Goal: Task Accomplishment & Management: Complete application form

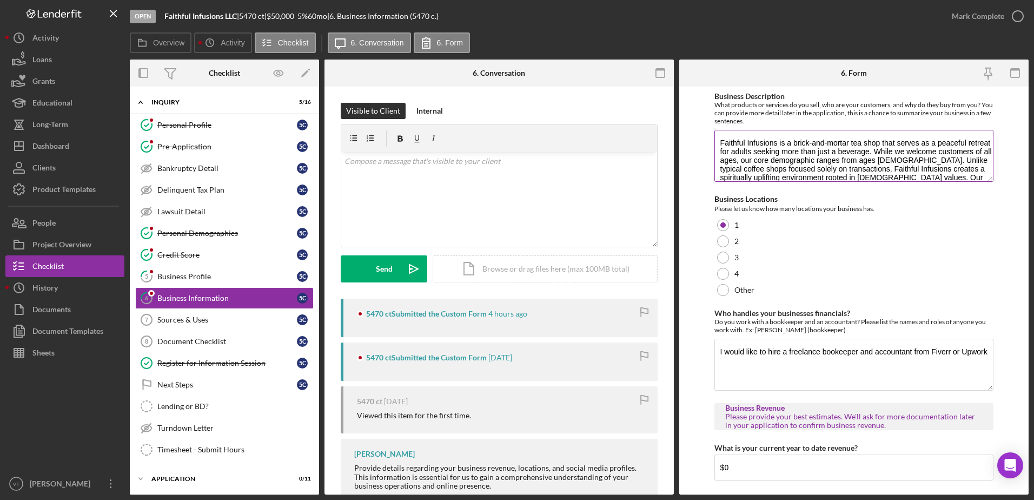
click at [988, 174] on textarea "Faithful Infusions is a brick-and-mortar tea shop that serves as a peaceful ret…" at bounding box center [855, 156] width 280 height 52
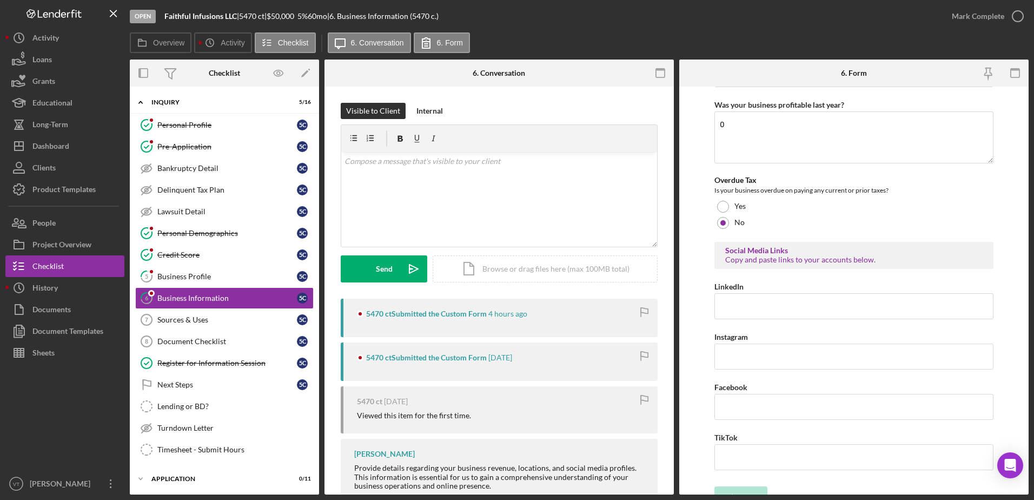
scroll to position [408, 0]
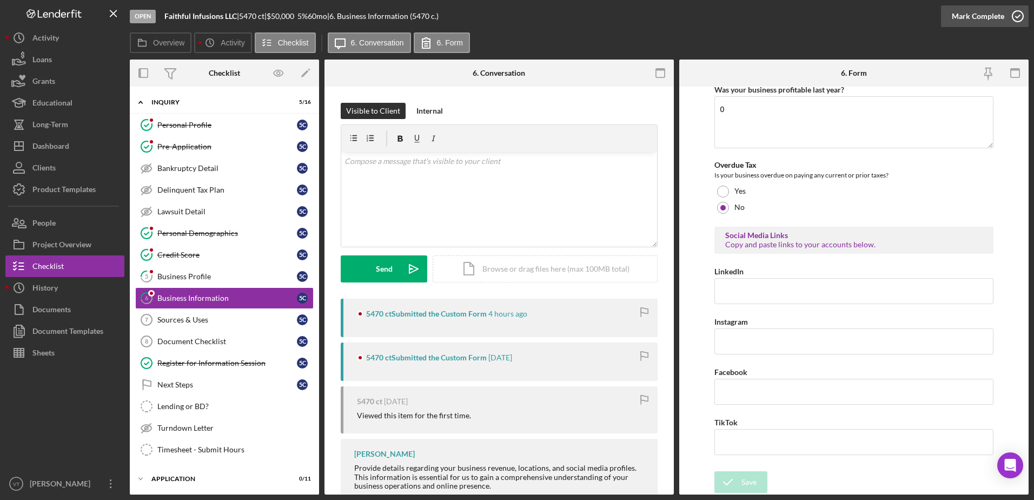
click at [1023, 12] on icon "button" at bounding box center [1018, 16] width 27 height 27
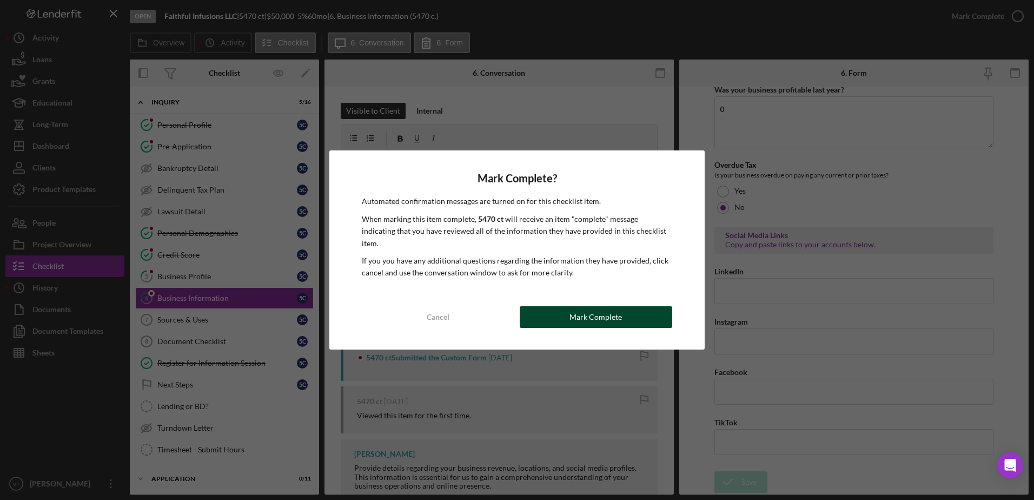
click at [614, 306] on div "Mark Complete" at bounding box center [596, 317] width 52 height 22
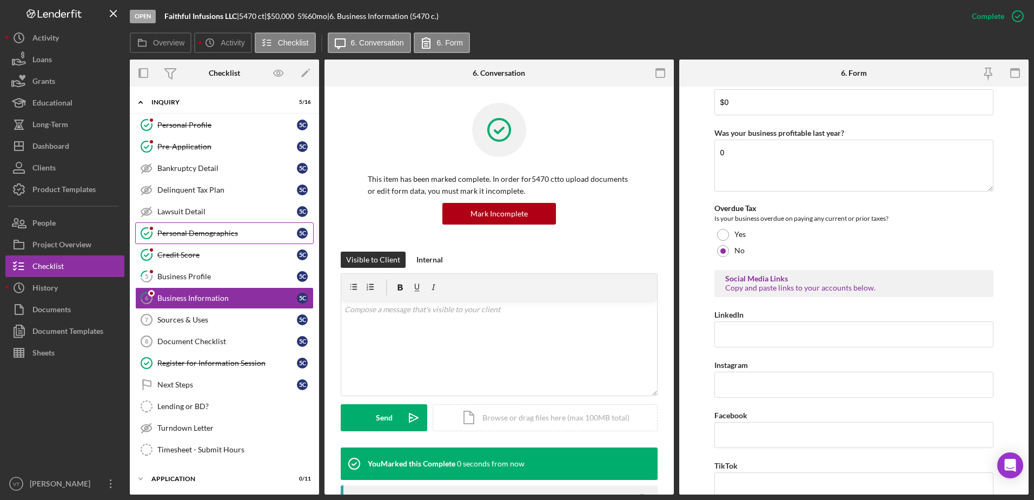
scroll to position [452, 0]
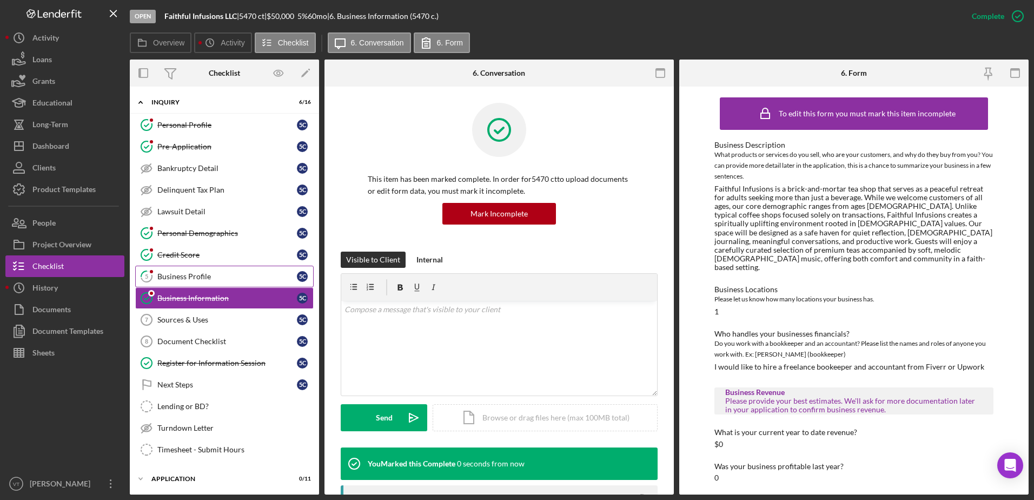
click at [222, 273] on div "Business Profile" at bounding box center [227, 276] width 140 height 9
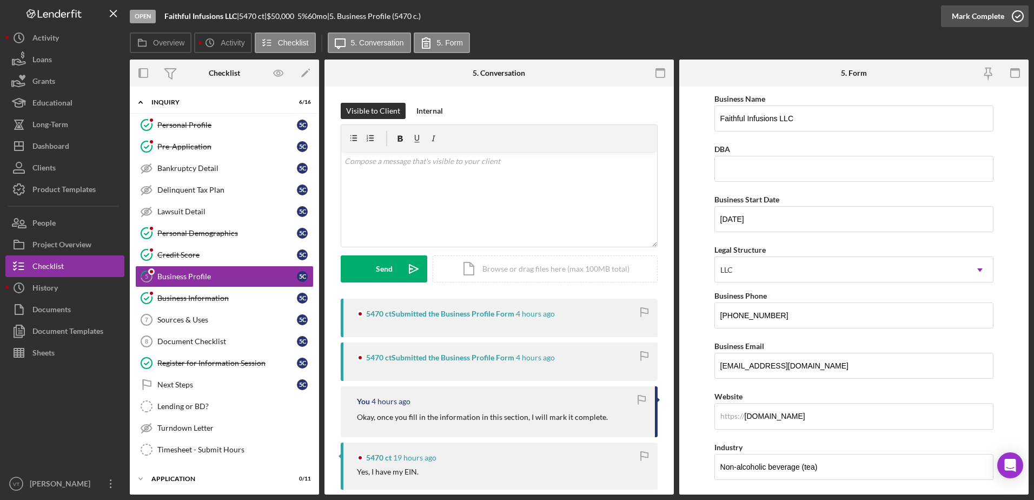
click at [1019, 22] on icon "button" at bounding box center [1018, 16] width 27 height 27
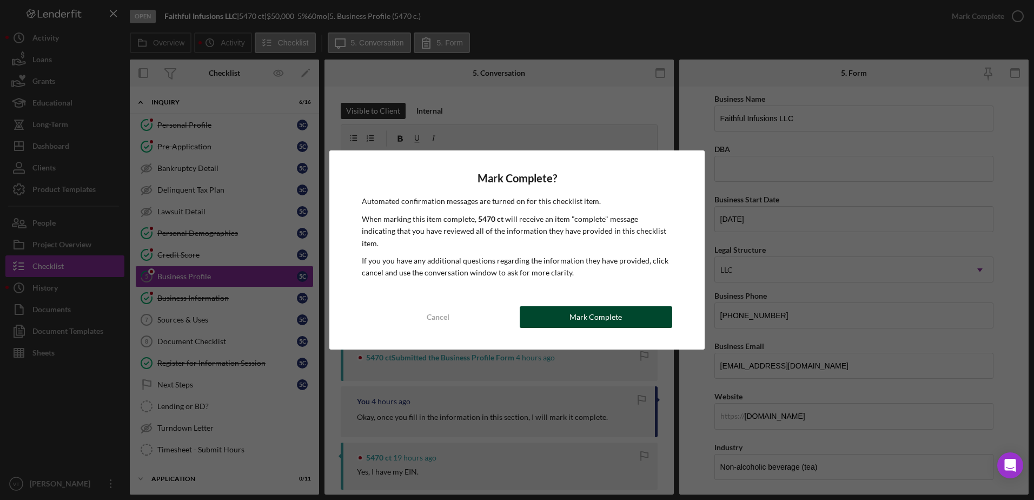
click at [608, 309] on div "Mark Complete" at bounding box center [596, 317] width 52 height 22
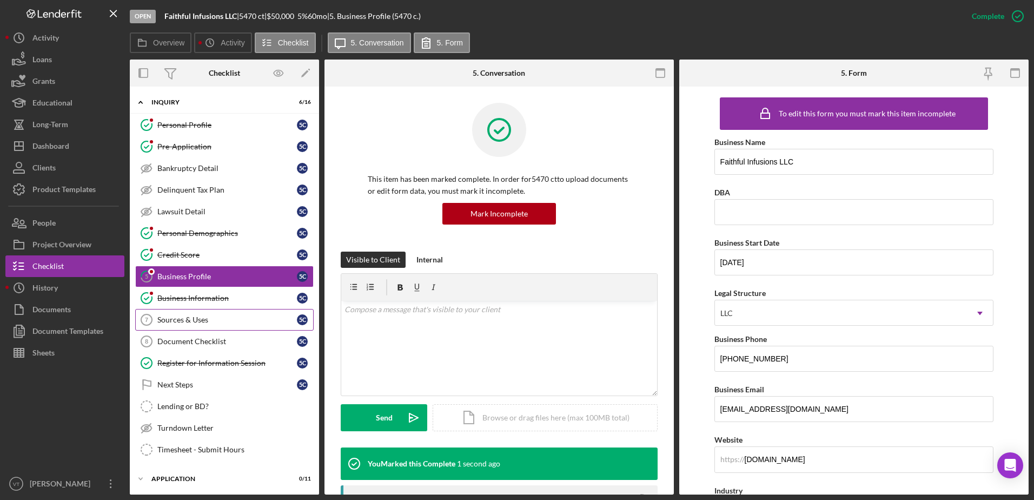
click at [199, 326] on link "Sources & Uses 7 Sources & Uses 5 c" at bounding box center [224, 320] width 179 height 22
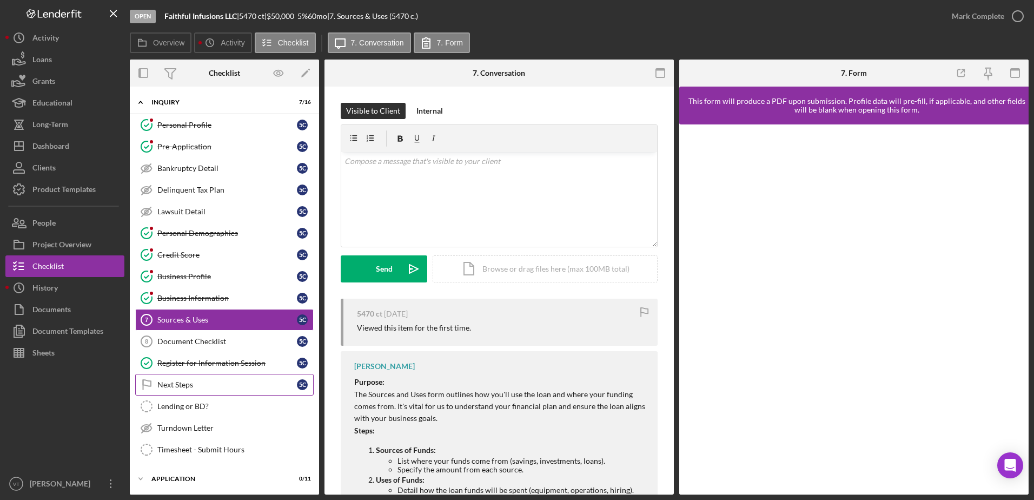
click at [193, 375] on link "Next Steps Next Steps 5 c" at bounding box center [224, 385] width 179 height 22
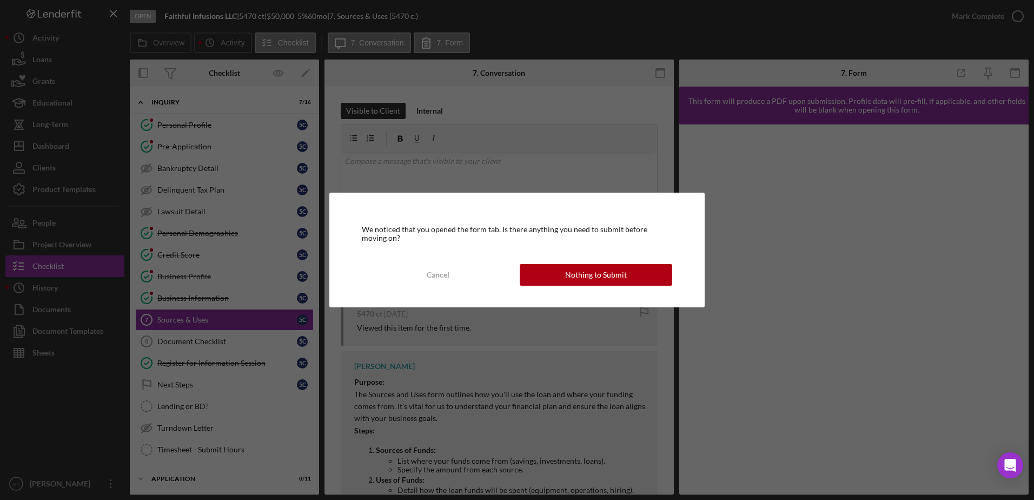
click at [190, 367] on div "We noticed that you opened the form tab. Is there anything you need to submit b…" at bounding box center [517, 250] width 1034 height 500
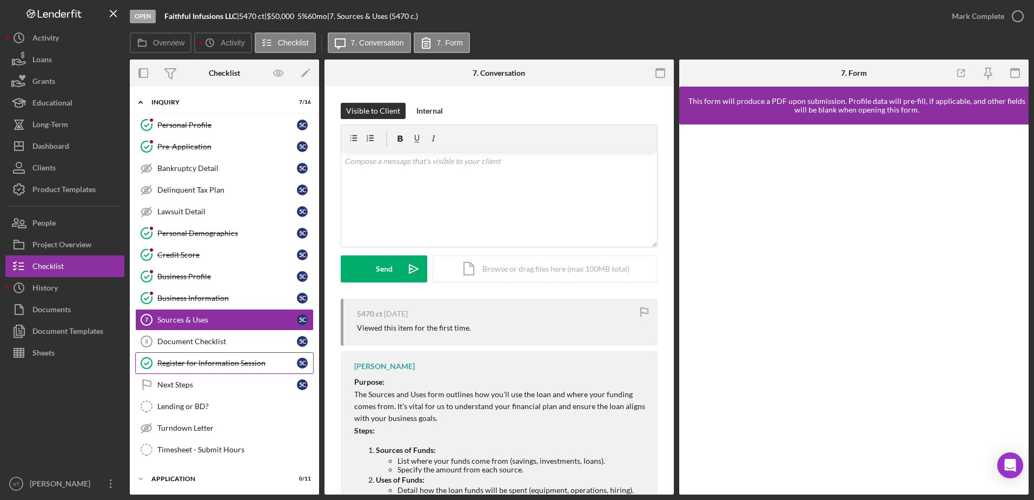
click at [255, 359] on div "Register for Information Session" at bounding box center [227, 363] width 140 height 9
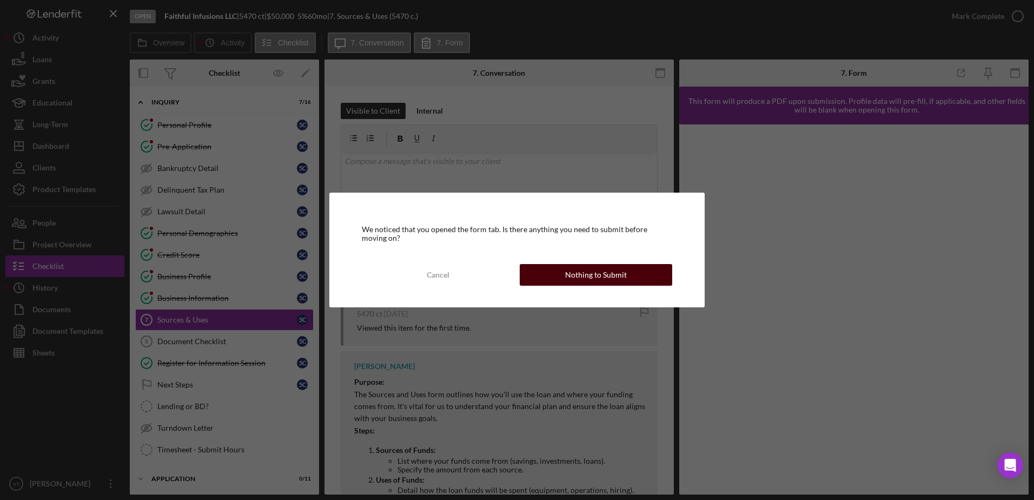
click at [558, 281] on button "Nothing to Submit" at bounding box center [596, 275] width 153 height 22
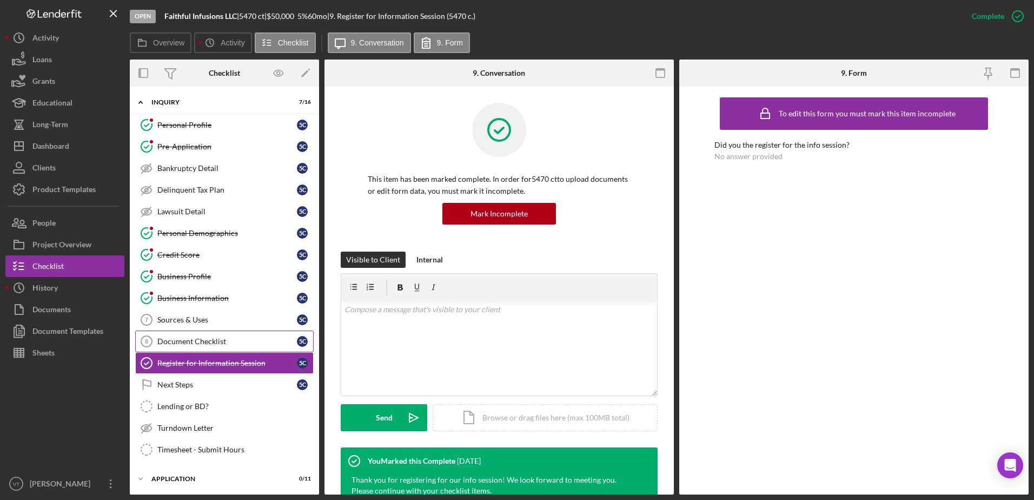
click at [187, 337] on div "Document Checklist" at bounding box center [227, 341] width 140 height 9
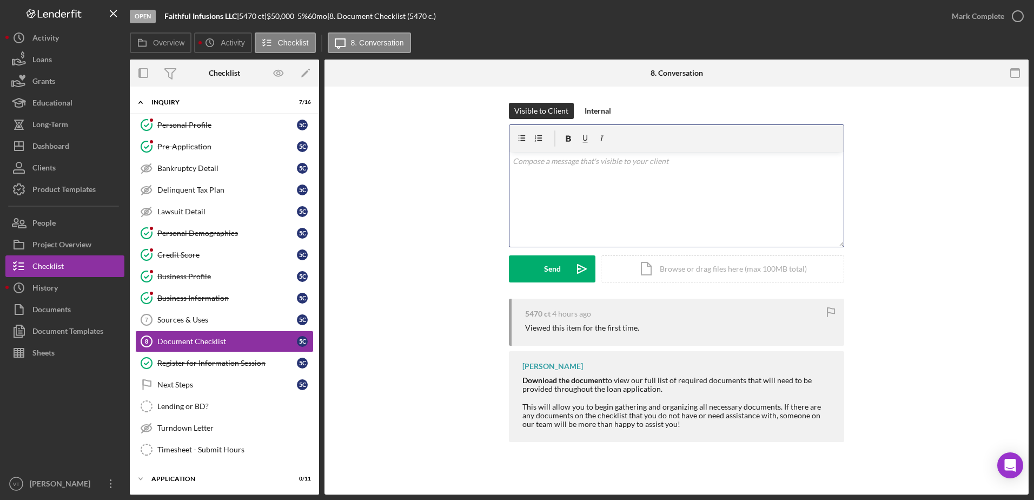
click at [616, 178] on div "v Color teal Color pink Remove color Add row above Add row below Add column bef…" at bounding box center [677, 199] width 334 height 95
click at [659, 268] on div "Icon/Document Browse or drag files here (max 100MB total) Tap to choose files o…" at bounding box center [722, 268] width 243 height 27
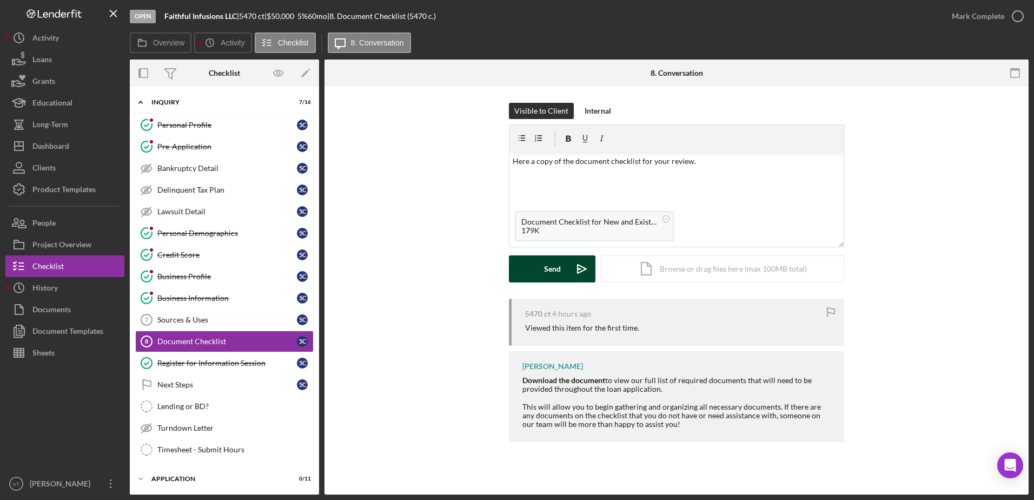
click at [554, 266] on div "Send" at bounding box center [552, 268] width 17 height 27
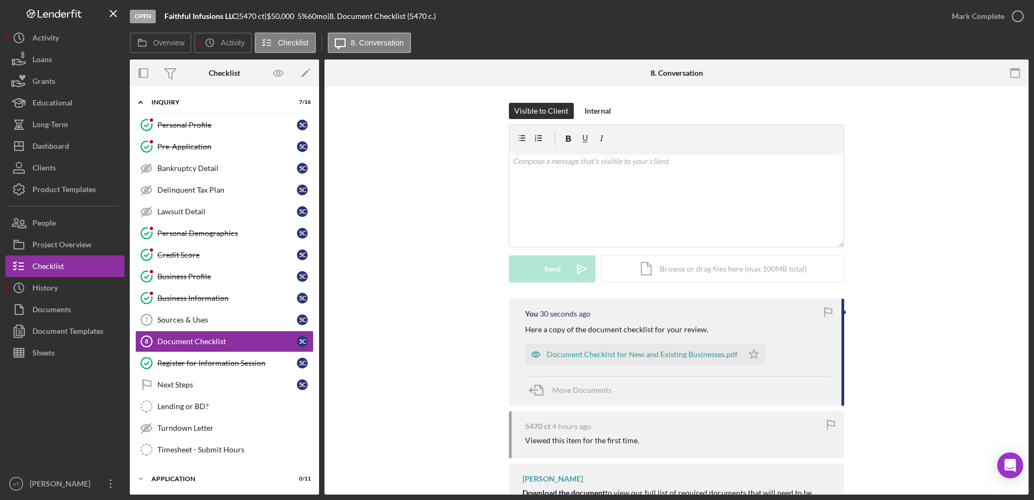
click at [541, 330] on p "Here a copy of the document checklist for your review." at bounding box center [616, 329] width 183 height 12
click at [85, 144] on button "Icon/Dashboard Dashboard" at bounding box center [64, 146] width 119 height 22
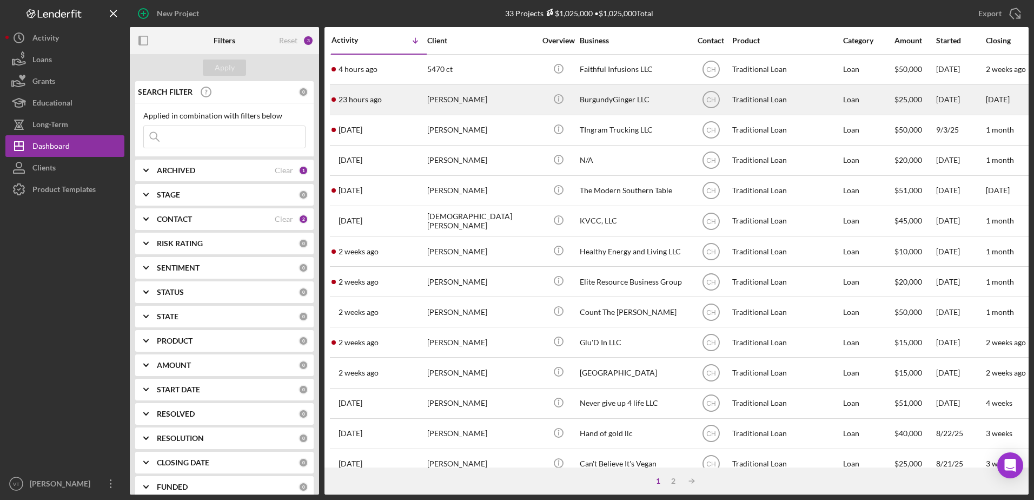
click at [595, 108] on div "BurgundyGinger LLC" at bounding box center [634, 99] width 108 height 29
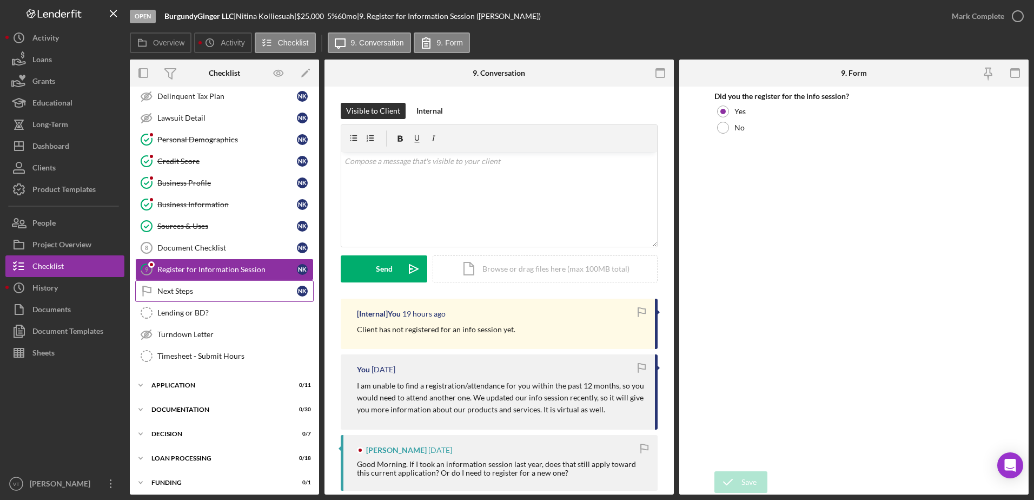
scroll to position [108, 0]
